Goal: Communication & Community: Answer question/provide support

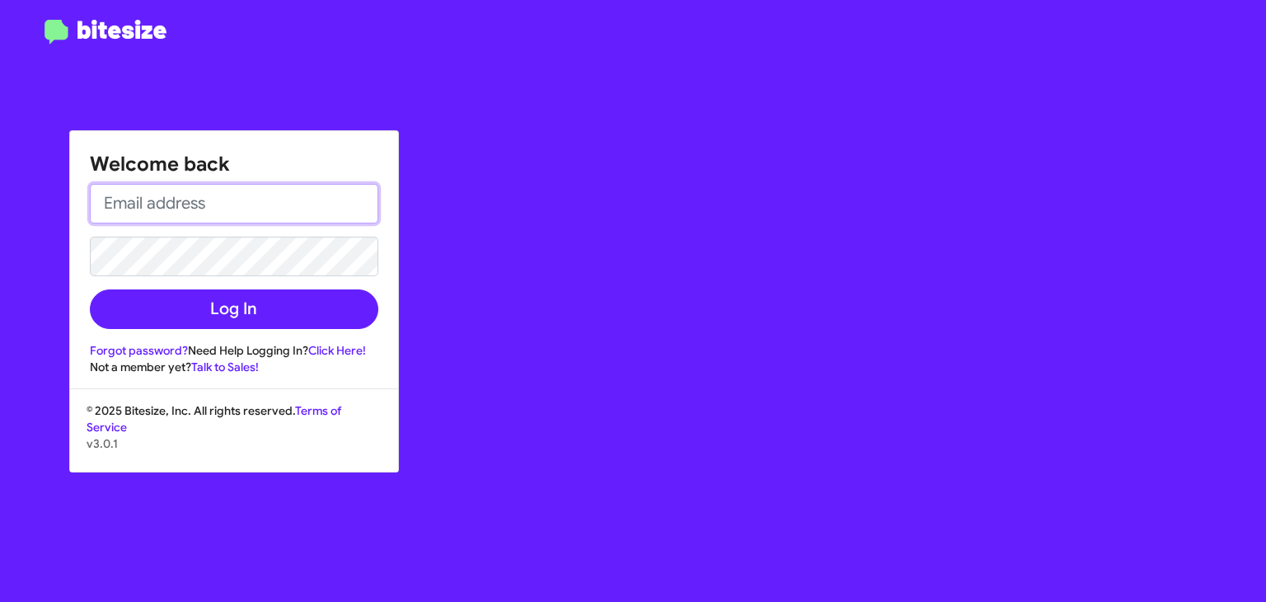
click at [168, 209] on input "email" at bounding box center [234, 204] width 288 height 40
type input "[EMAIL_ADDRESS][DOMAIN_NAME]"
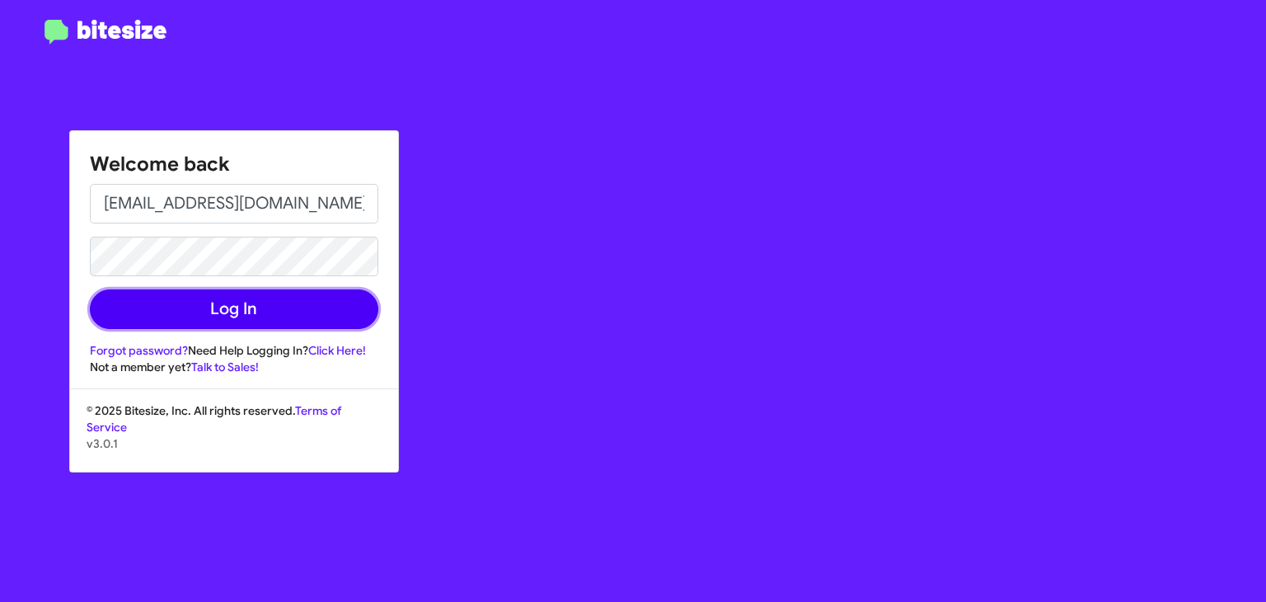
click at [200, 314] on button "Log In" at bounding box center [234, 309] width 288 height 40
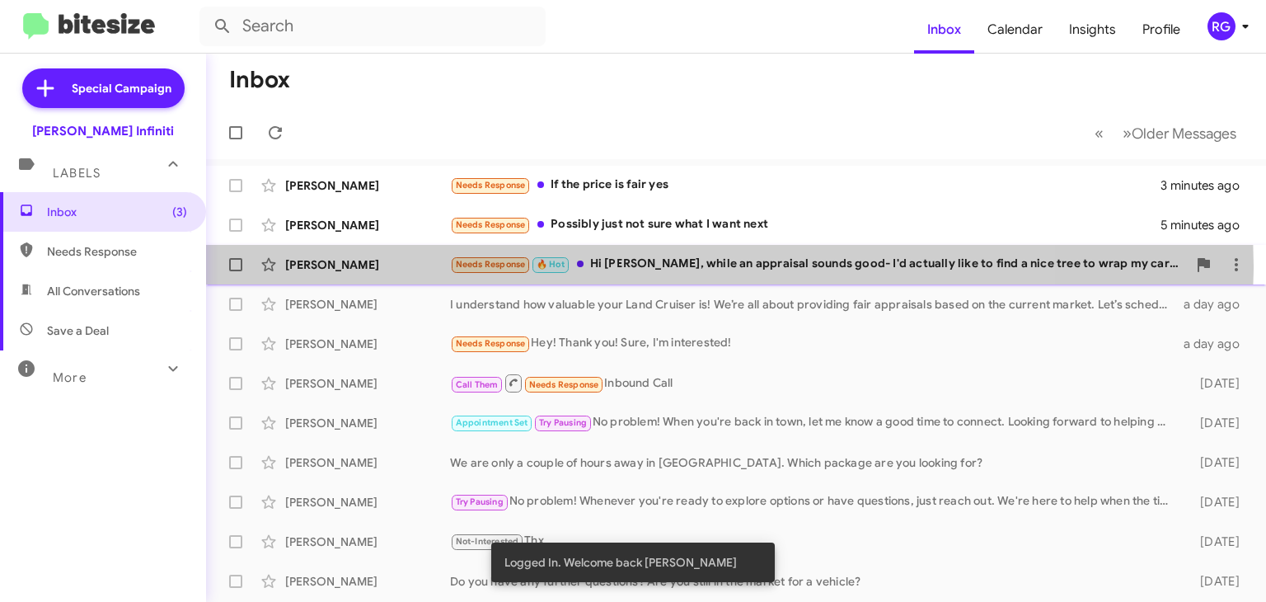
click at [630, 265] on div "Needs Response 🔥 Hot Hi [PERSON_NAME], while an appraisal sounds good- I'd actu…" at bounding box center [818, 264] width 737 height 19
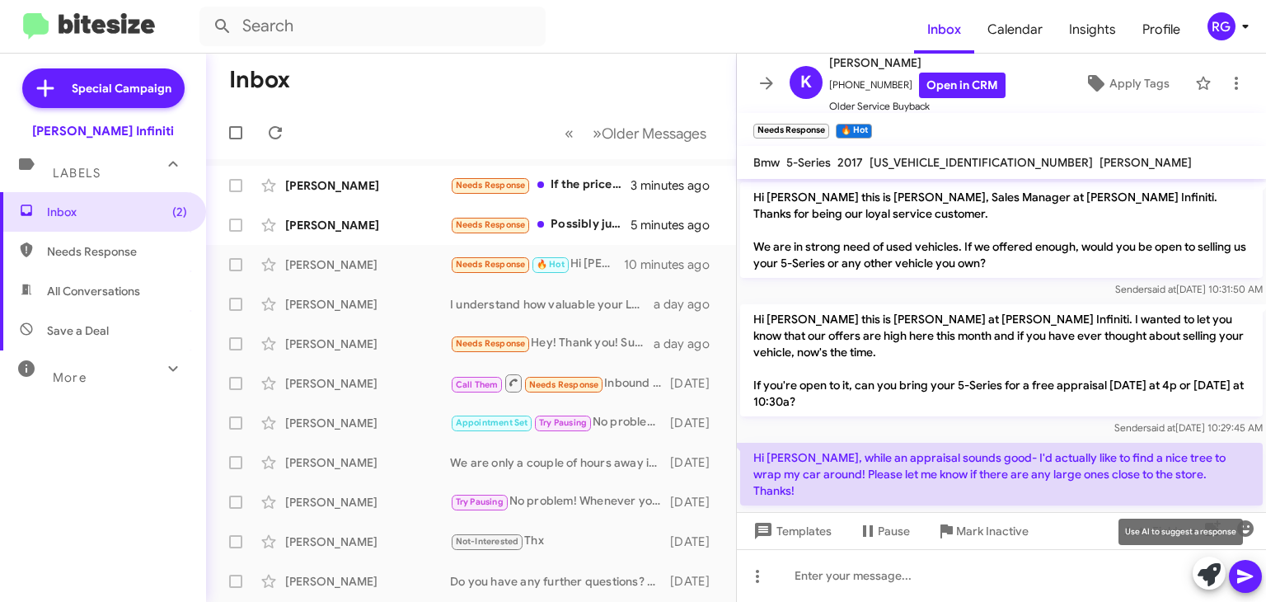
click at [1206, 574] on icon at bounding box center [1208, 574] width 23 height 23
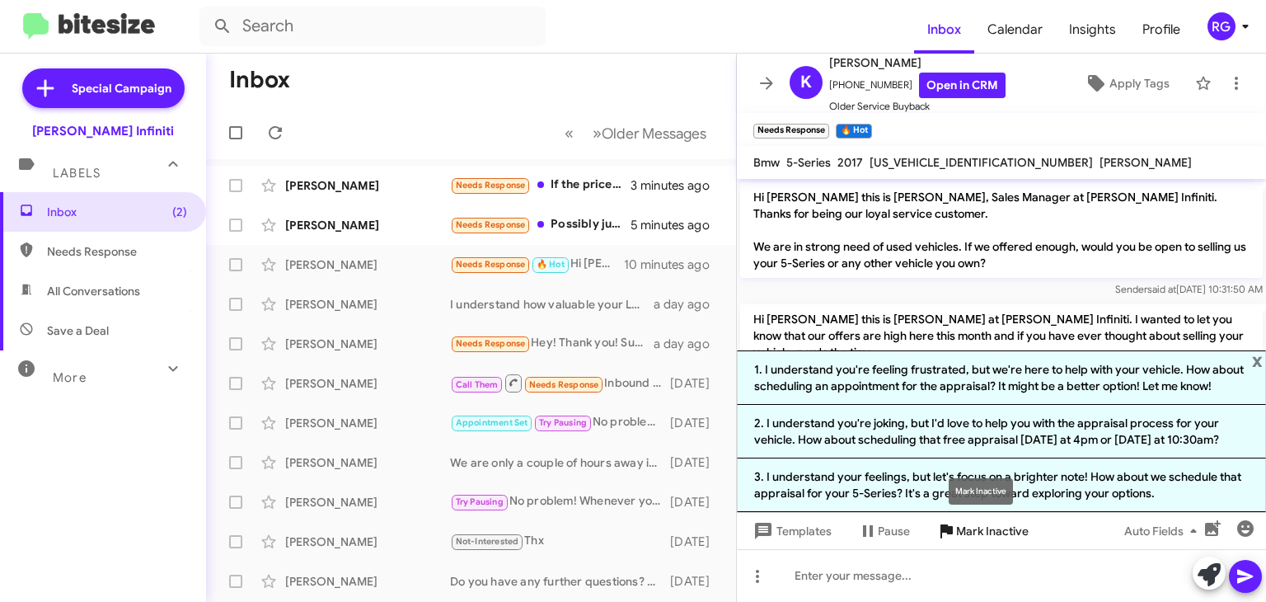
click at [958, 533] on span "Mark Inactive" at bounding box center [992, 531] width 73 height 30
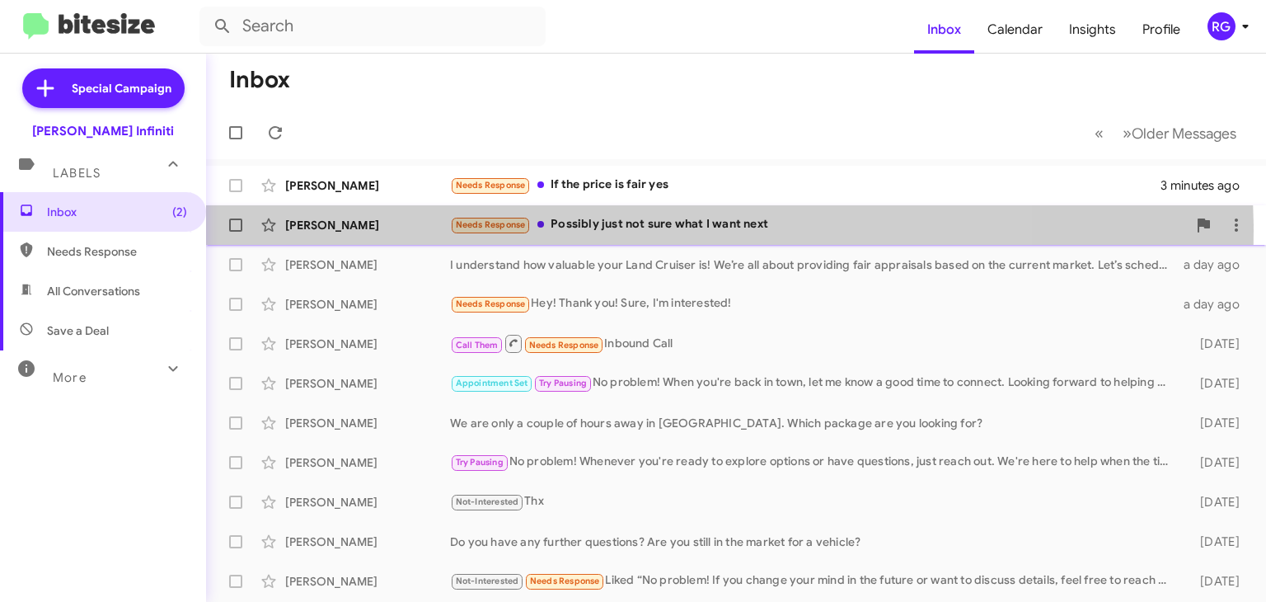
click at [619, 229] on div "Needs Response Possibly just not sure what I want next" at bounding box center [818, 224] width 737 height 19
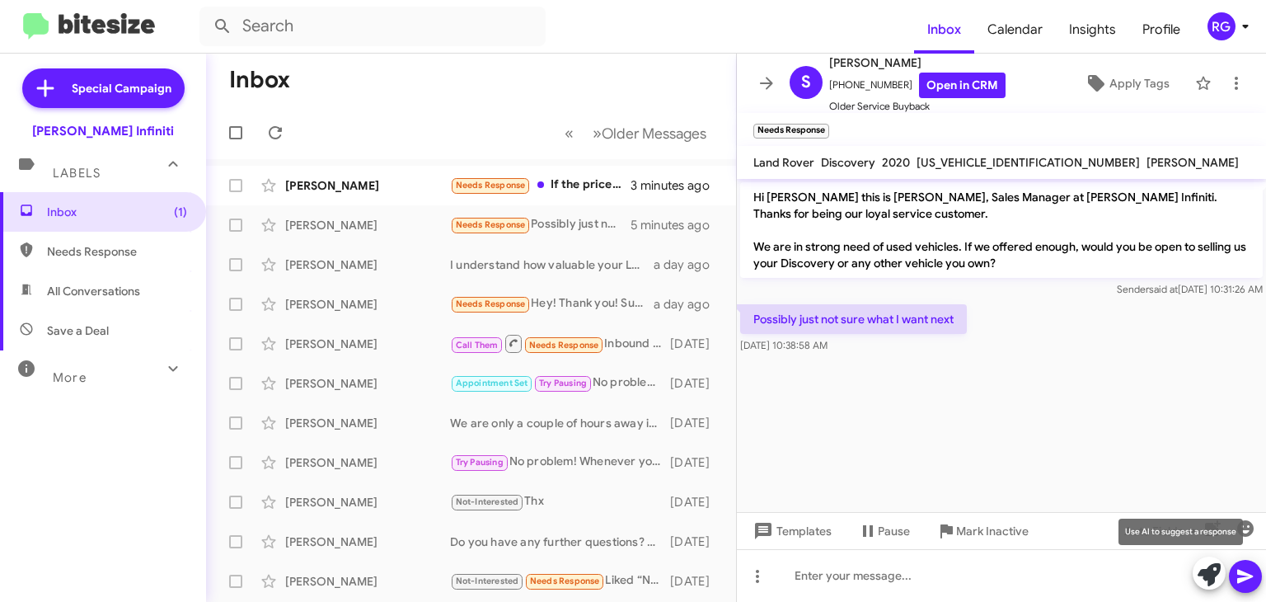
click at [1203, 573] on icon at bounding box center [1208, 574] width 23 height 23
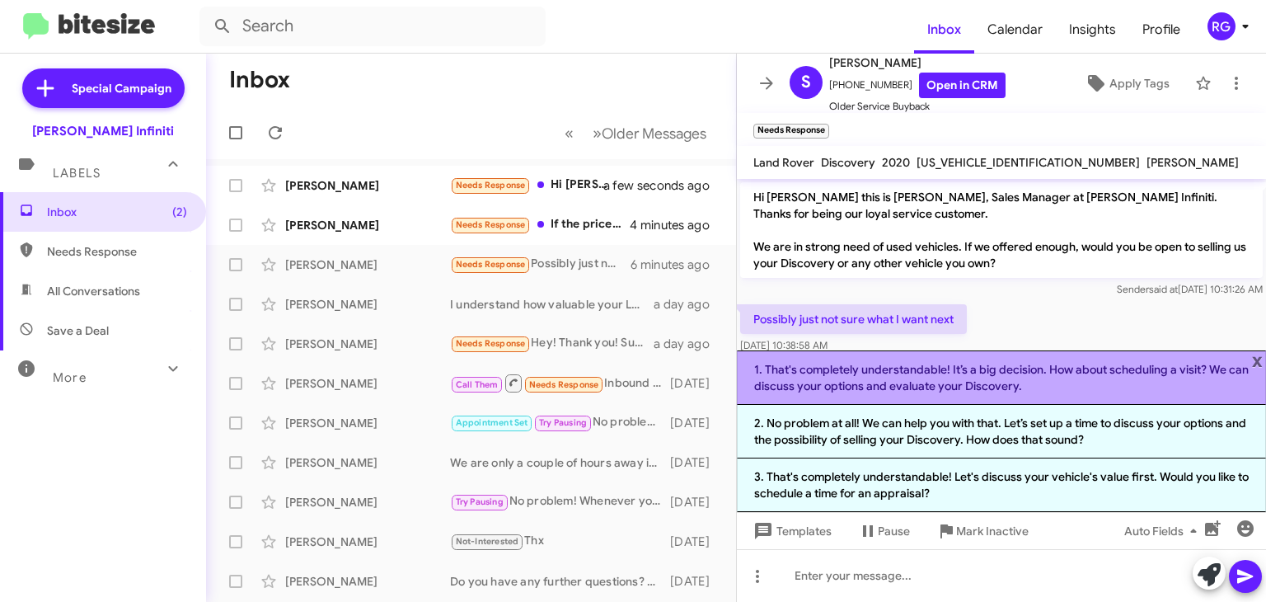
click at [913, 378] on li "1. That's completely understandable! It’s a big decision. How about scheduling …" at bounding box center [1001, 377] width 529 height 54
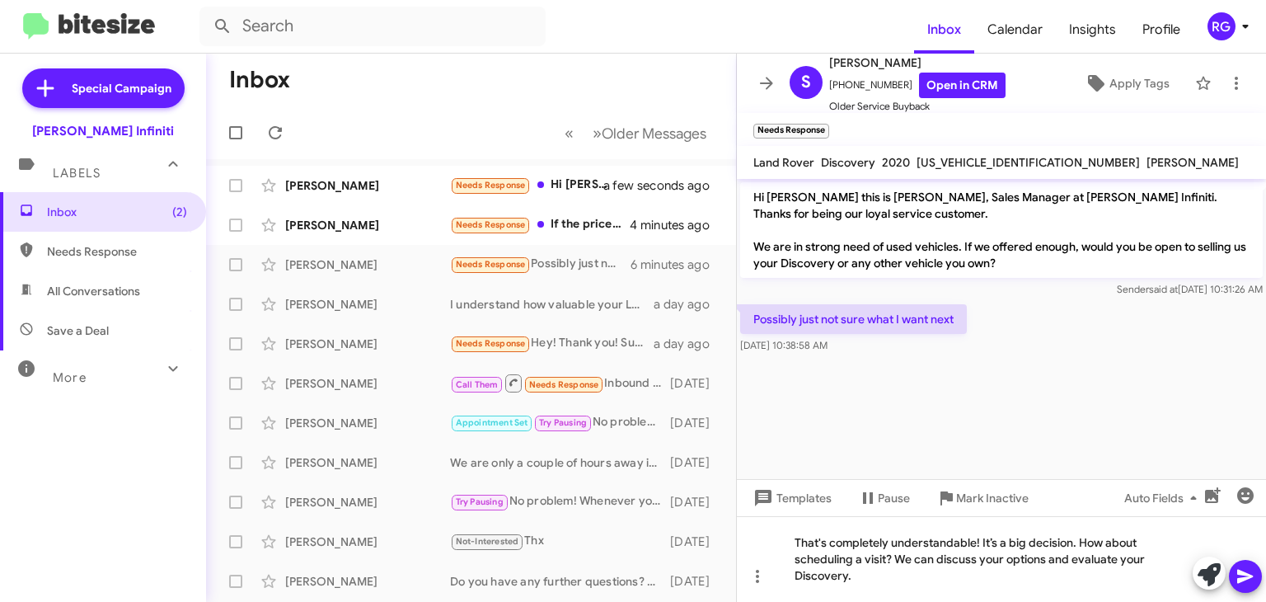
click at [1249, 577] on icon at bounding box center [1245, 576] width 16 height 14
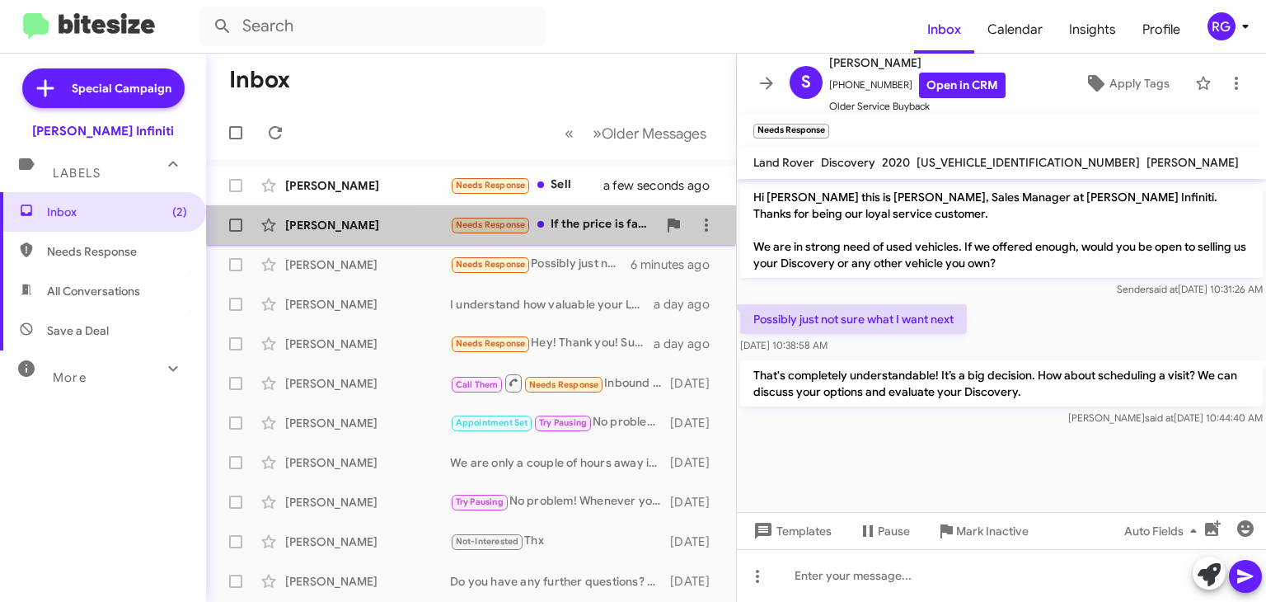
click at [612, 225] on div "Needs Response If the price is fair yes" at bounding box center [553, 224] width 207 height 19
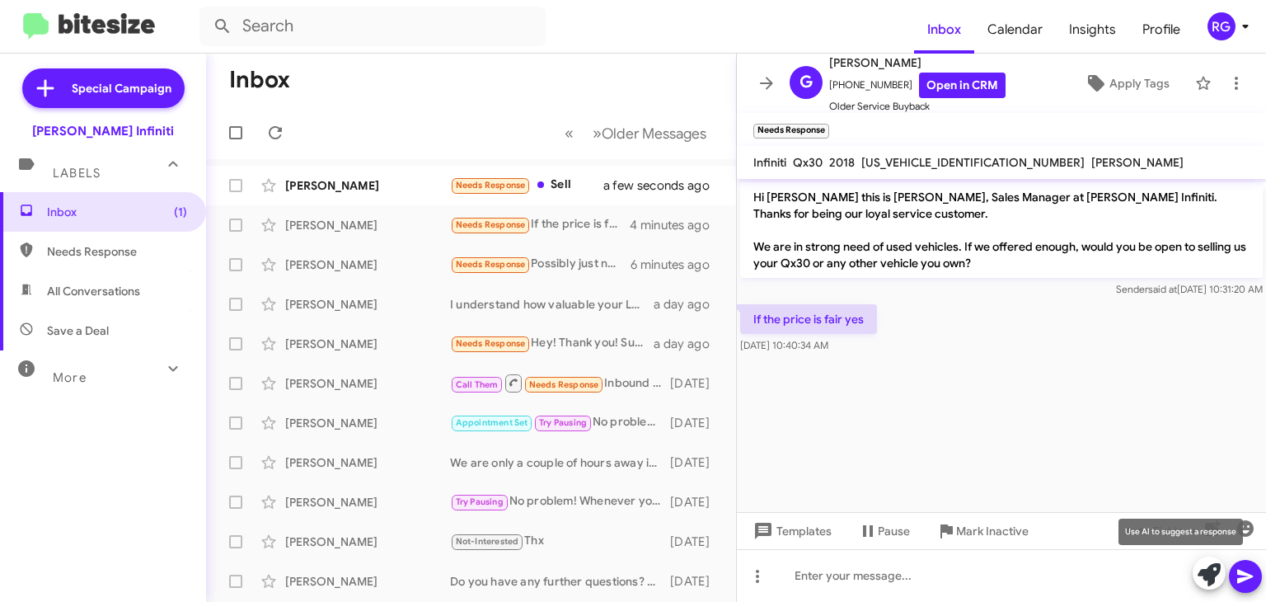
click at [1201, 571] on icon at bounding box center [1208, 574] width 23 height 23
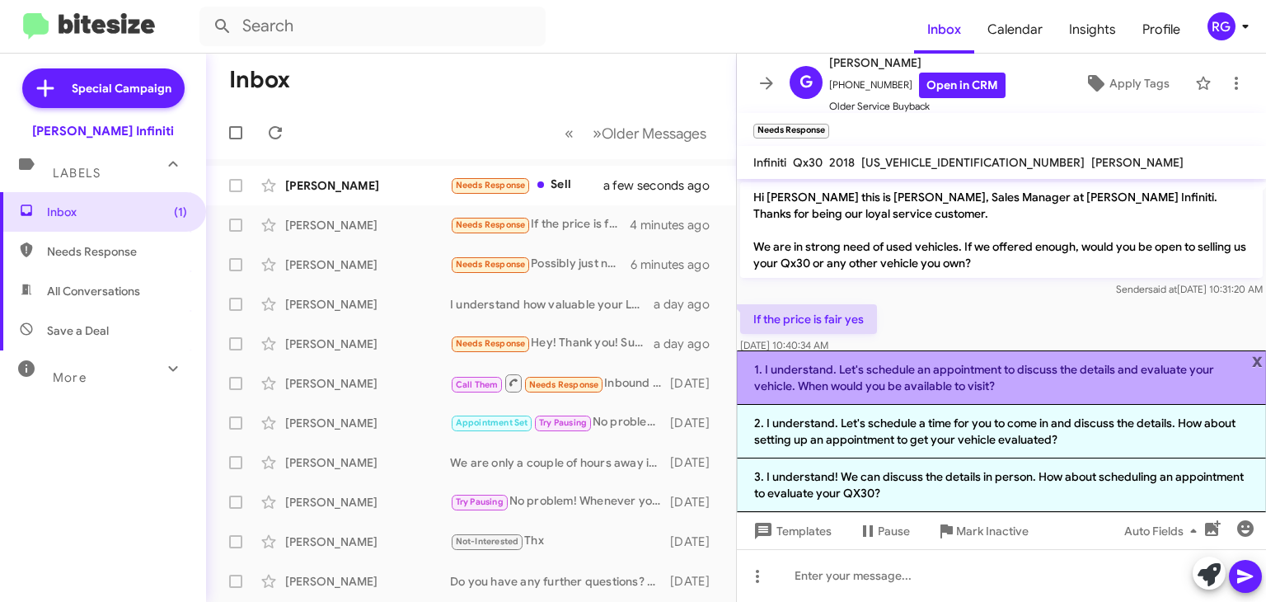
click at [876, 383] on li "1. I understand. Let's schedule an appointment to discuss the details and evalu…" at bounding box center [1001, 377] width 529 height 54
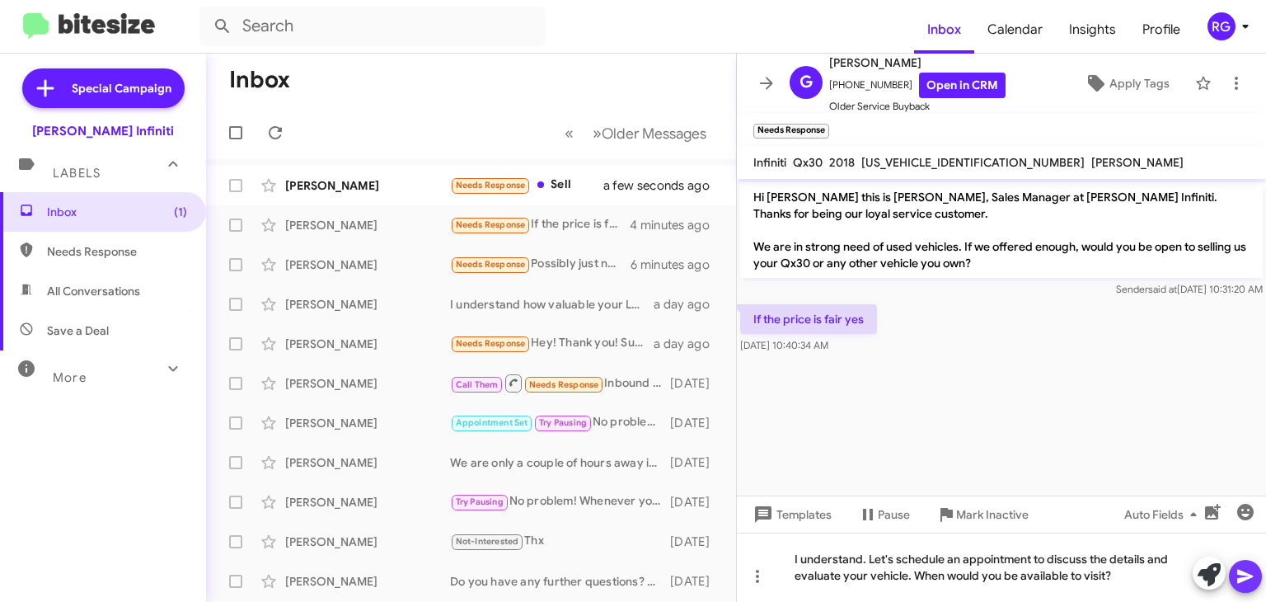
click at [1252, 576] on icon at bounding box center [1245, 576] width 16 height 14
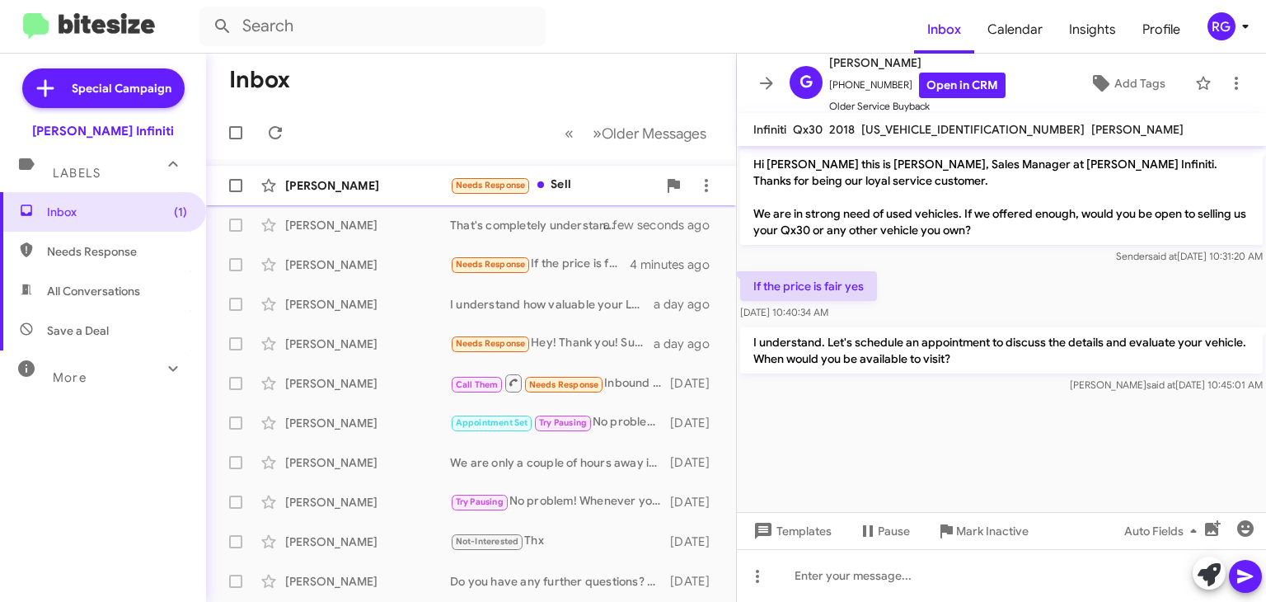
click at [597, 190] on div "Needs Response Sell" at bounding box center [553, 185] width 207 height 19
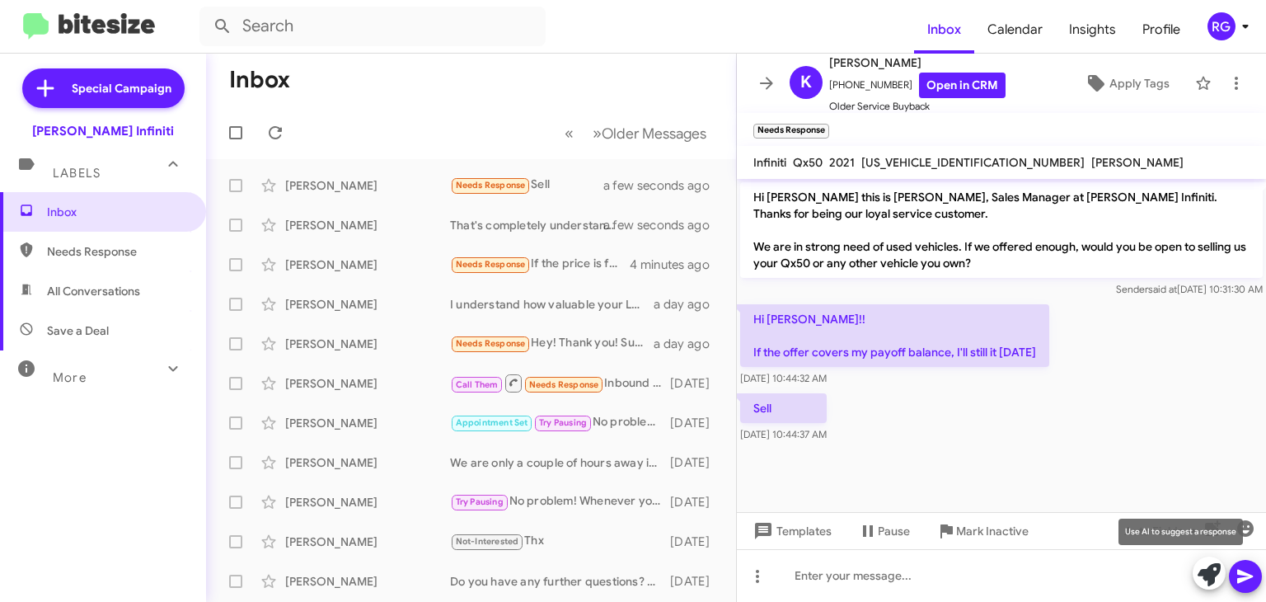
click at [1212, 574] on icon at bounding box center [1208, 574] width 23 height 23
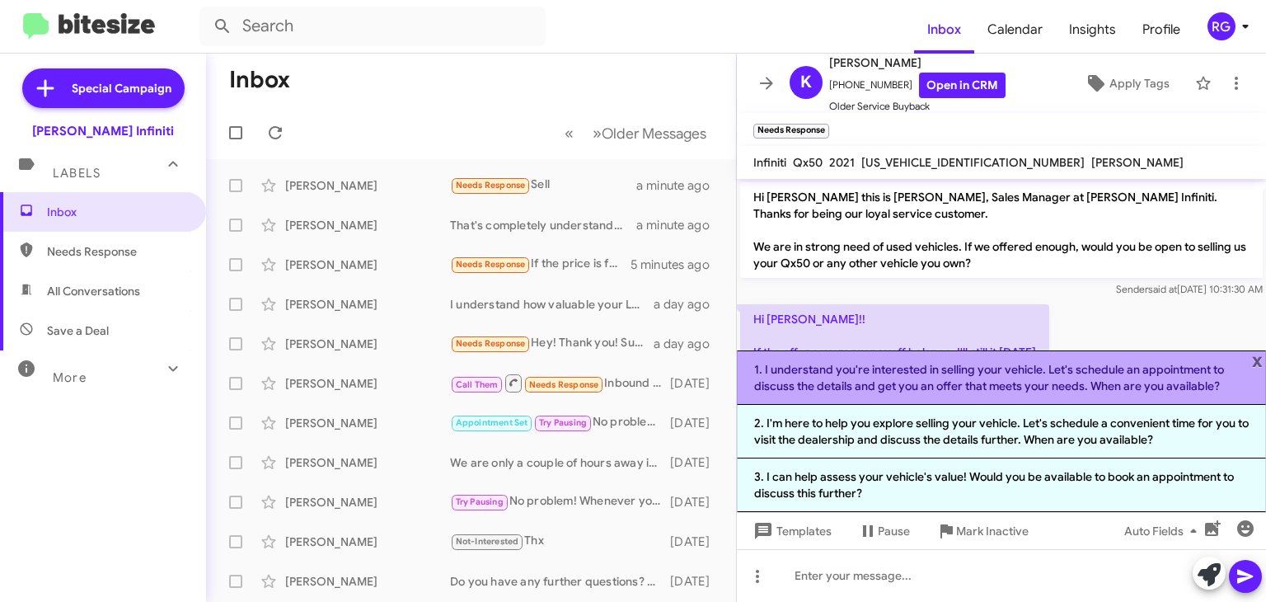
click at [903, 365] on li "1. I understand you're interested in selling your vehicle. Let's schedule an ap…" at bounding box center [1001, 377] width 529 height 54
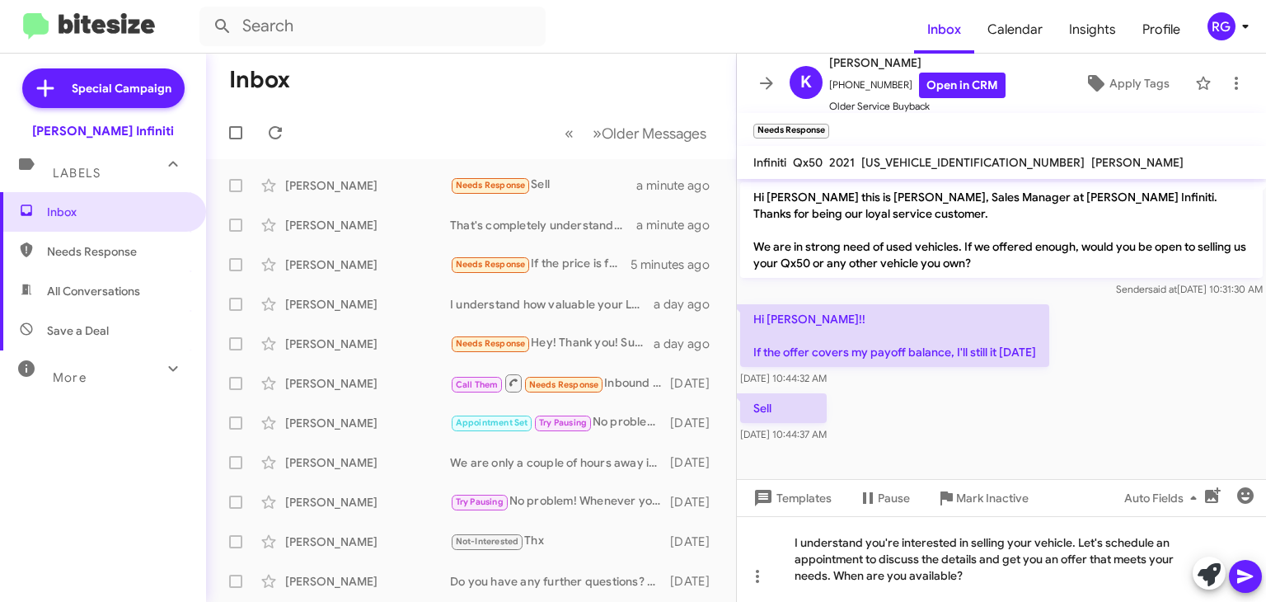
click at [1249, 572] on icon at bounding box center [1245, 576] width 20 height 20
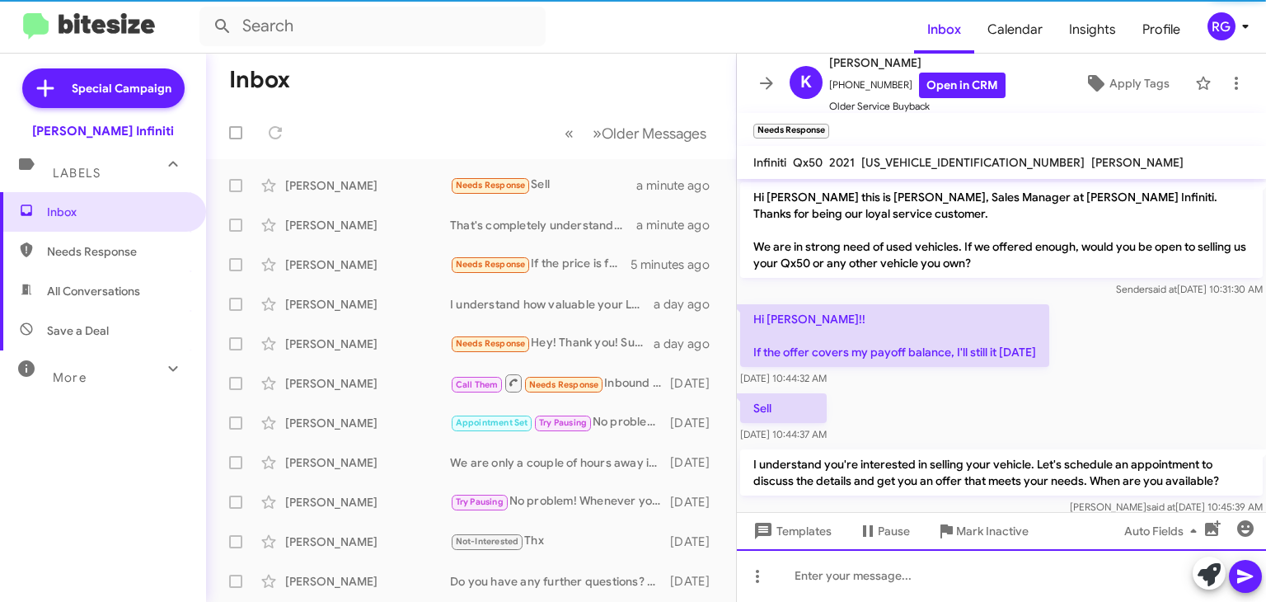
scroll to position [23, 0]
